Goal: Find specific page/section: Find specific page/section

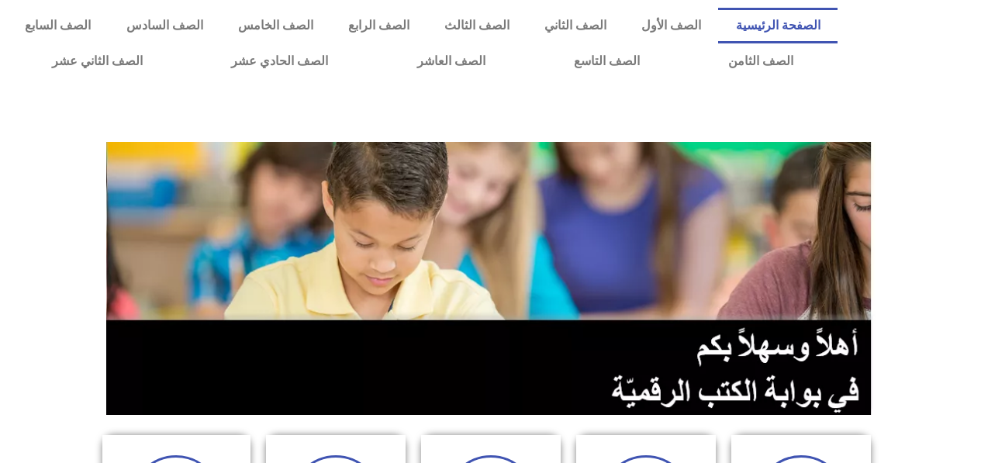
scroll to position [408, 0]
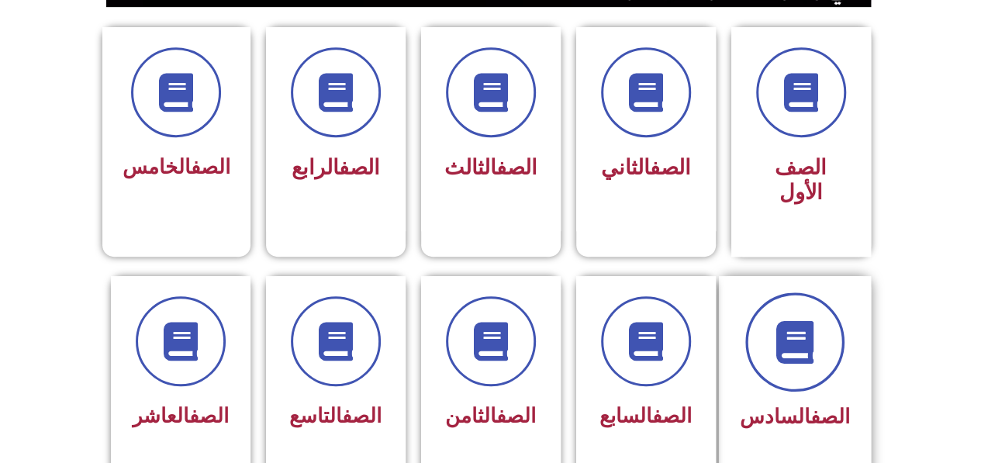
click at [819, 347] on span at bounding box center [794, 341] width 99 height 99
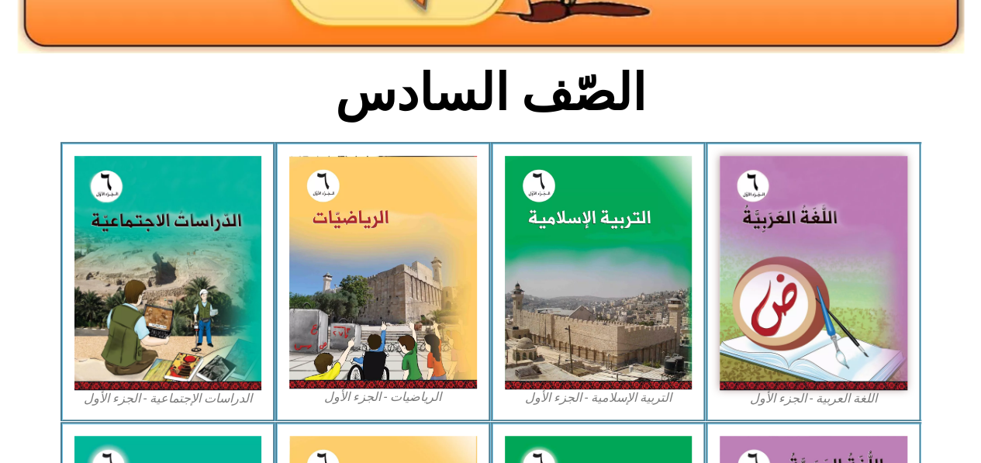
scroll to position [359, 0]
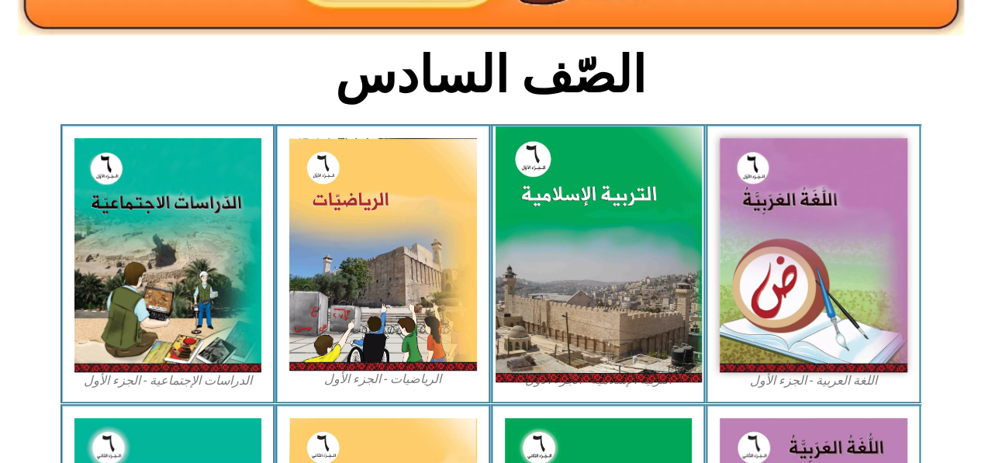
click at [611, 261] on img at bounding box center [598, 254] width 206 height 257
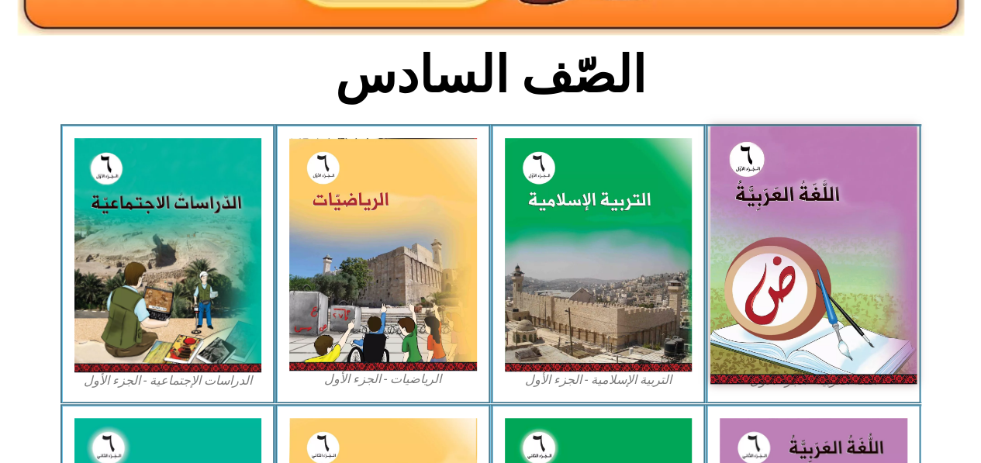
click at [774, 277] on img at bounding box center [813, 254] width 206 height 257
click at [842, 223] on img at bounding box center [813, 254] width 206 height 257
click at [847, 176] on img at bounding box center [813, 254] width 206 height 257
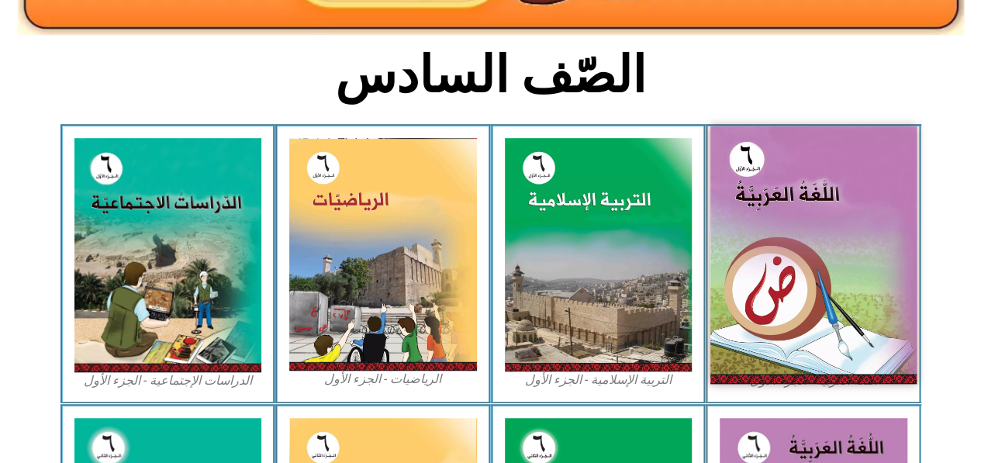
click at [847, 176] on img at bounding box center [813, 254] width 206 height 257
click at [822, 278] on img at bounding box center [813, 254] width 206 height 257
